Goal: Find specific page/section: Find specific page/section

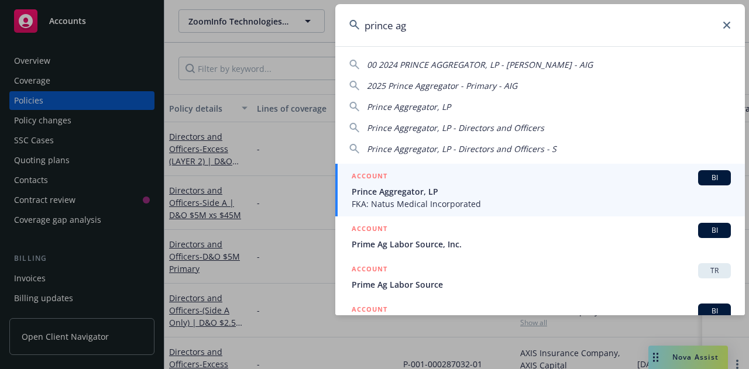
type input "prince ag"
click at [435, 203] on span "FKA: Natus Medical Incorporated" at bounding box center [541, 204] width 379 height 12
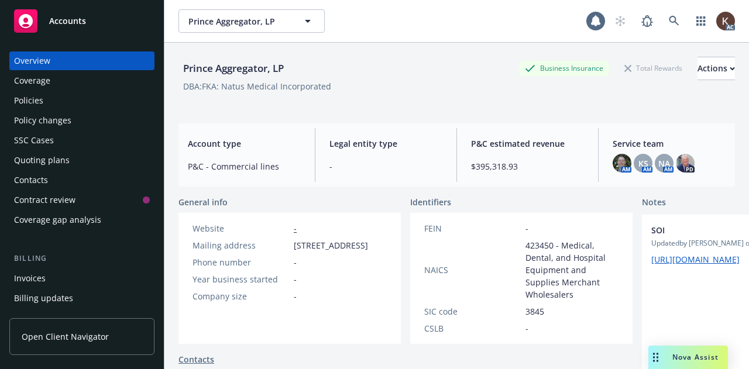
click at [63, 102] on div "Policies" at bounding box center [82, 100] width 136 height 19
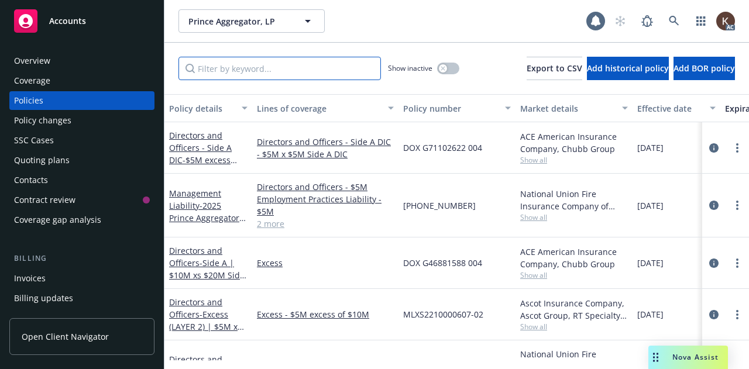
click at [257, 68] on input "Filter by keyword..." at bounding box center [279, 68] width 202 height 23
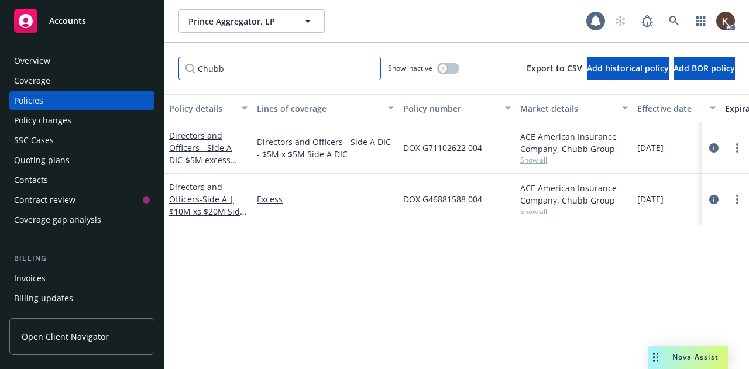
type input "Chubb"
